Goal: Task Accomplishment & Management: Manage account settings

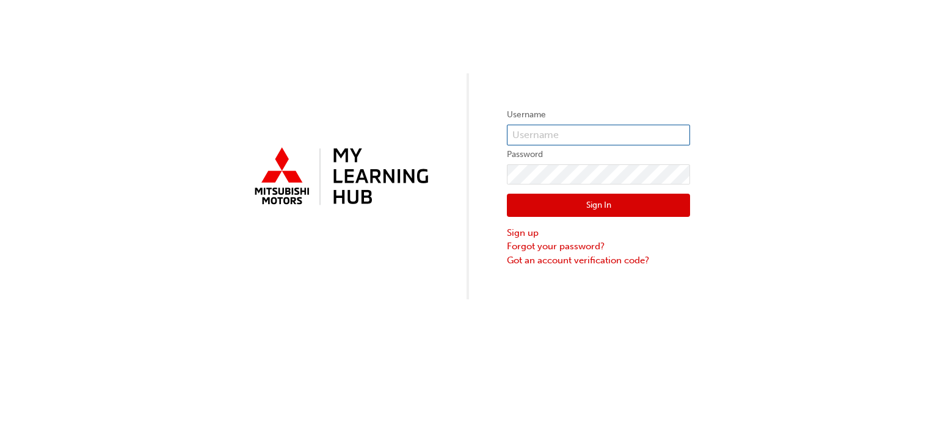
click at [562, 128] on input "text" at bounding box center [598, 135] width 183 height 21
click at [548, 129] on input "text" at bounding box center [598, 135] width 183 height 21
type input "0005795992"
click button "Sign In" at bounding box center [598, 205] width 183 height 23
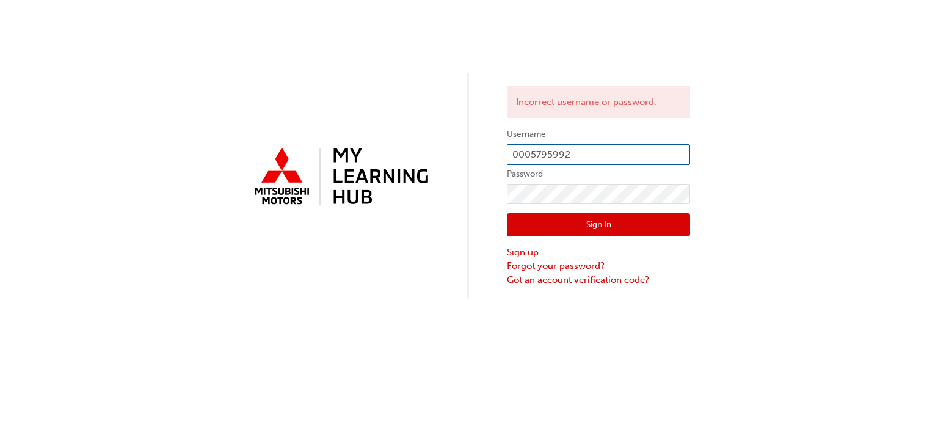
click at [532, 151] on input "0005795992" at bounding box center [598, 154] width 183 height 21
type input "005795992"
click button "Sign In" at bounding box center [598, 224] width 183 height 23
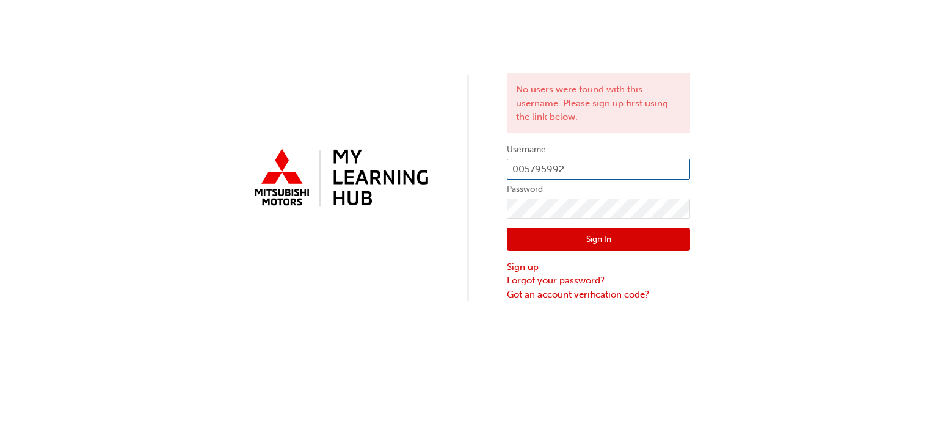
click at [515, 171] on input "005795992" at bounding box center [598, 169] width 183 height 21
type input "0005795992"
click button "Sign In" at bounding box center [598, 239] width 183 height 23
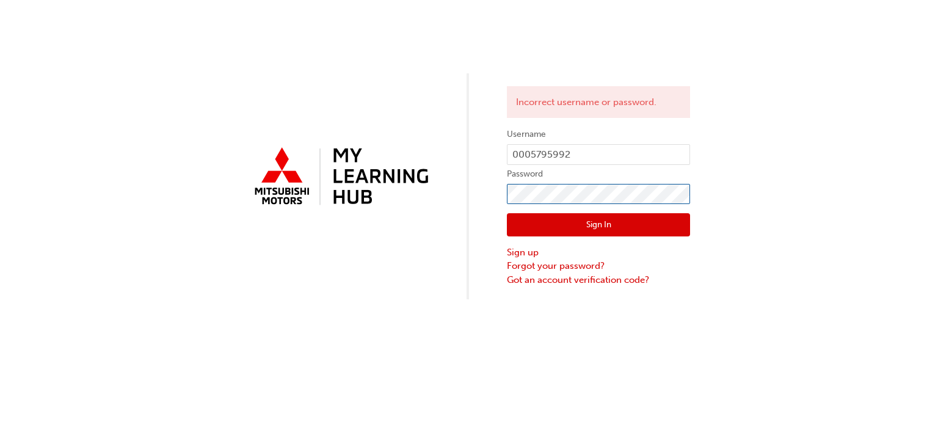
click at [397, 194] on div "Incorrect username or password. Username 0005795992 Password Sign In Sign up Fo…" at bounding box center [469, 149] width 938 height 299
click button "Sign In" at bounding box center [598, 224] width 183 height 23
click at [609, 151] on input "0005795992" at bounding box center [598, 154] width 183 height 21
